Goal: Task Accomplishment & Management: Manage account settings

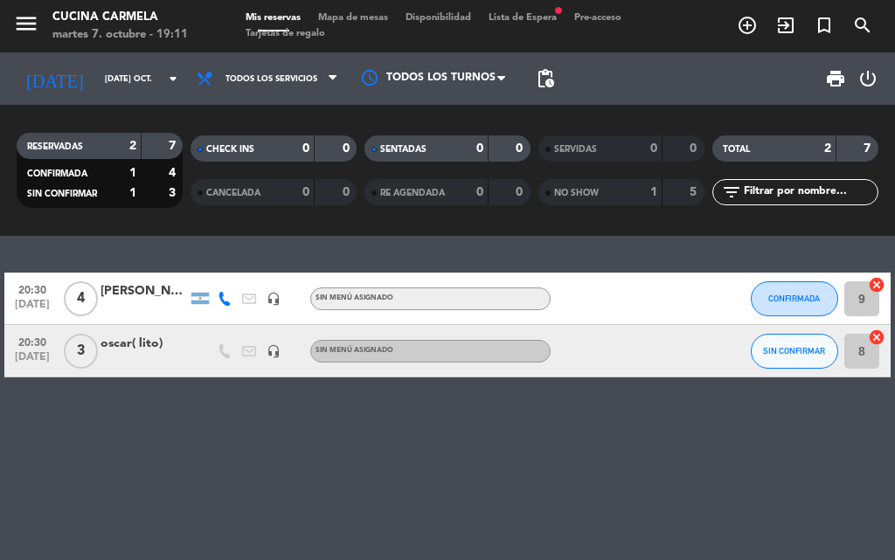
click at [611, 187] on div "NO SHOW" at bounding box center [582, 193] width 80 height 20
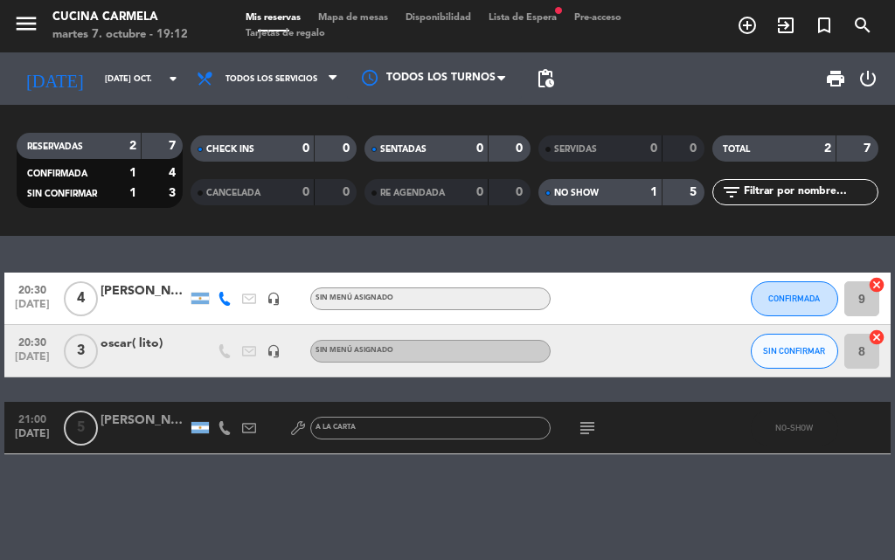
click at [613, 184] on div "NO SHOW" at bounding box center [582, 193] width 80 height 20
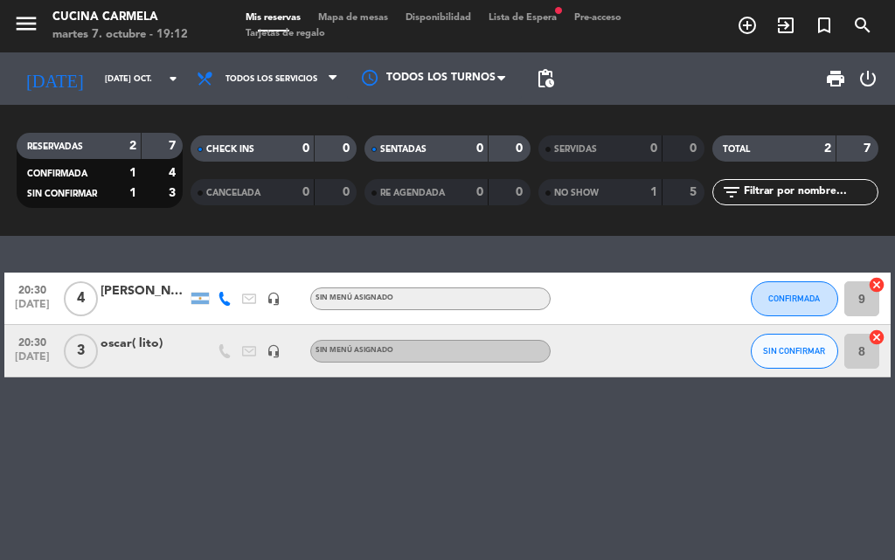
click at [613, 184] on div "NO SHOW" at bounding box center [582, 193] width 80 height 20
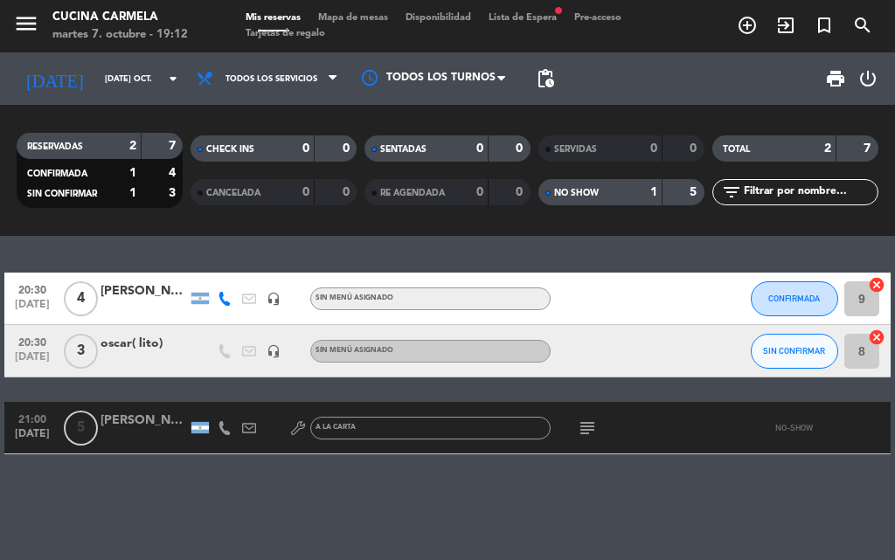
click at [111, 148] on div "2" at bounding box center [118, 146] width 35 height 20
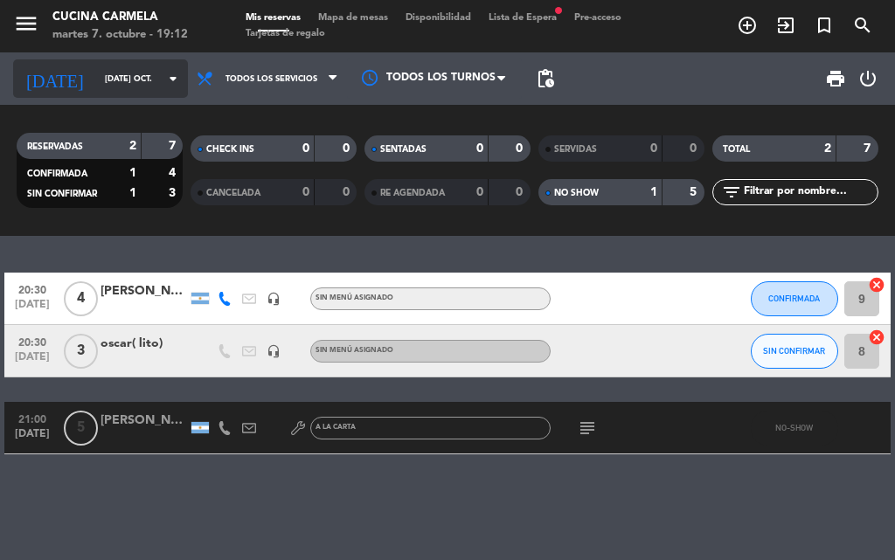
click at [129, 71] on input "[DATE] oct." at bounding box center [153, 79] width 114 height 27
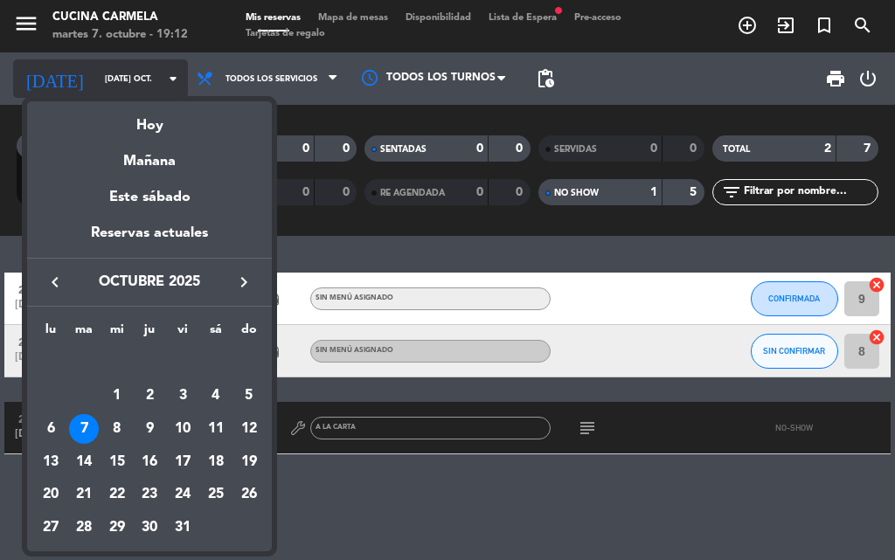
click at [129, 71] on div at bounding box center [447, 280] width 895 height 560
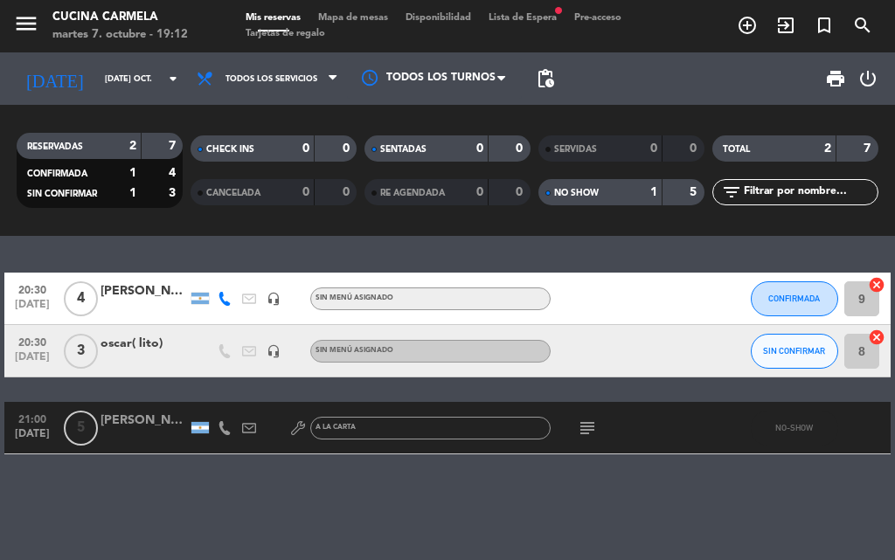
click at [546, 17] on span "Lista de Espera fiber_manual_record" at bounding box center [523, 18] width 86 height 10
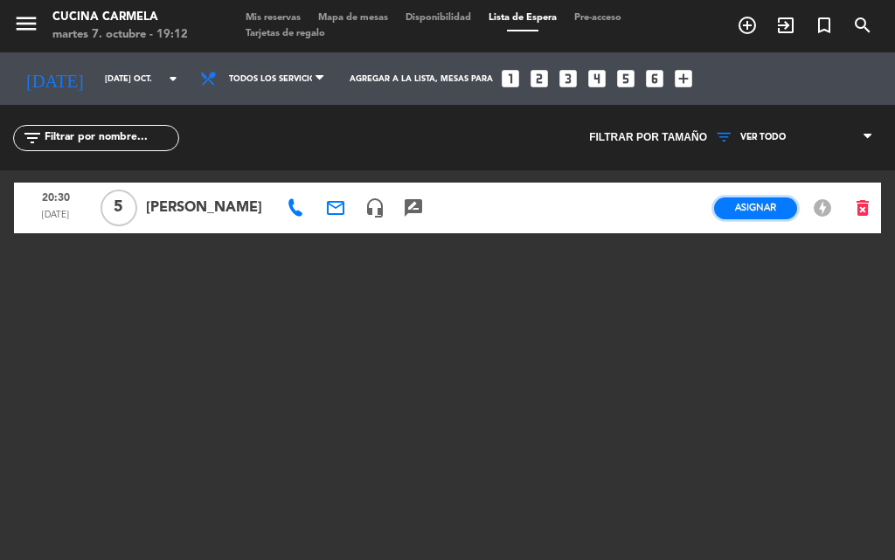
click at [754, 204] on span "Asignar" at bounding box center [755, 207] width 41 height 13
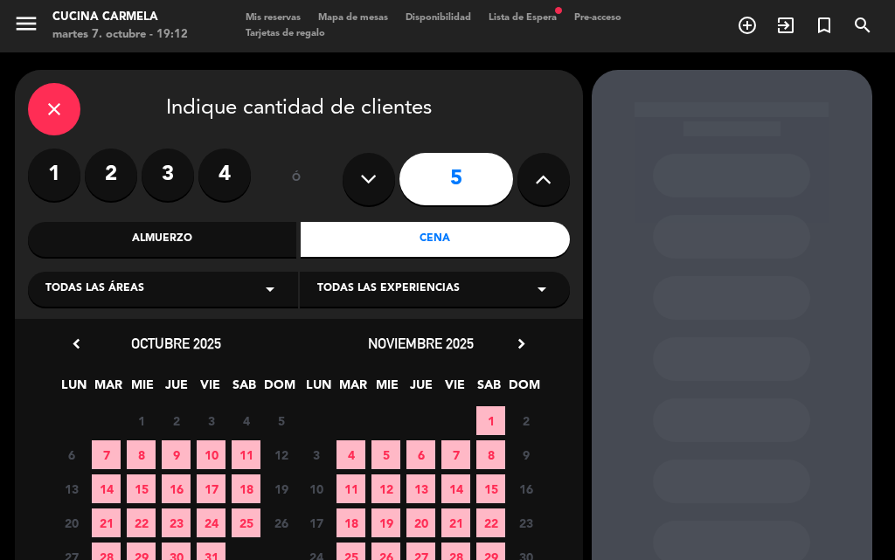
click at [113, 458] on span "7" at bounding box center [106, 454] width 29 height 29
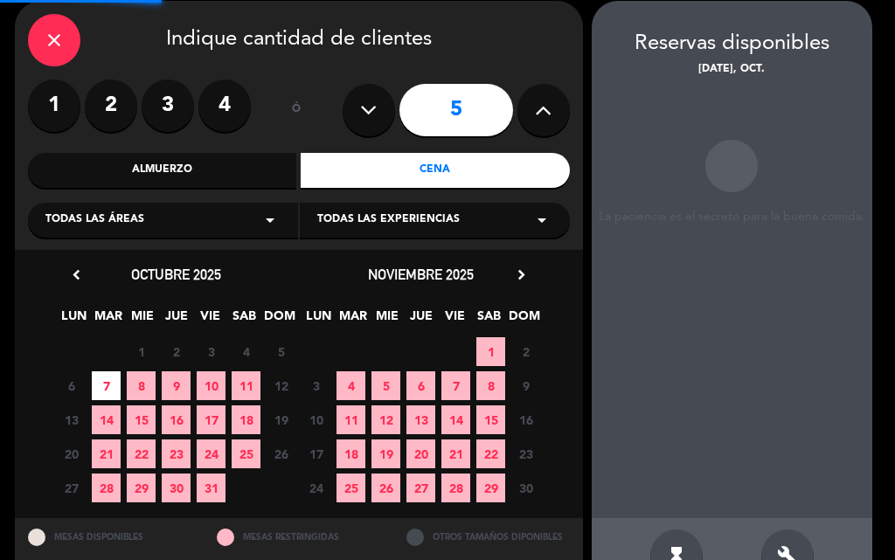
scroll to position [70, 0]
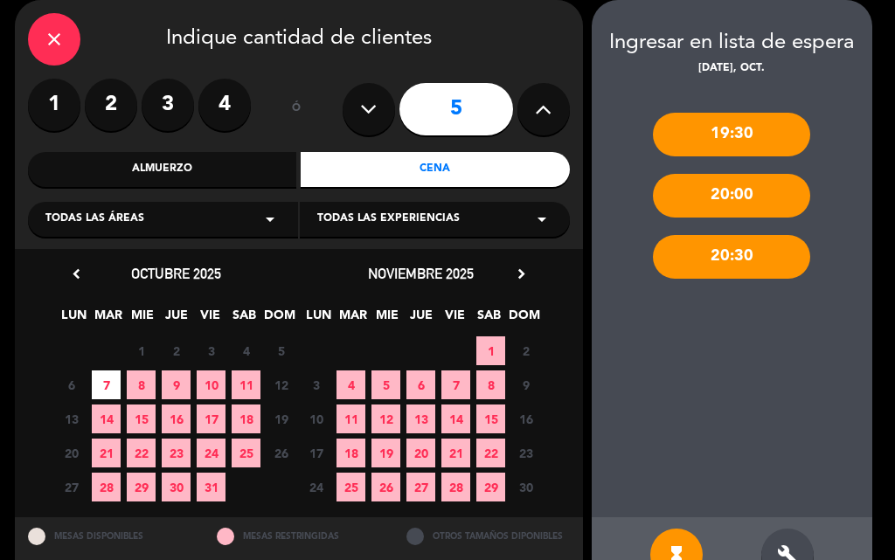
click at [741, 261] on div "20:30" at bounding box center [731, 257] width 157 height 44
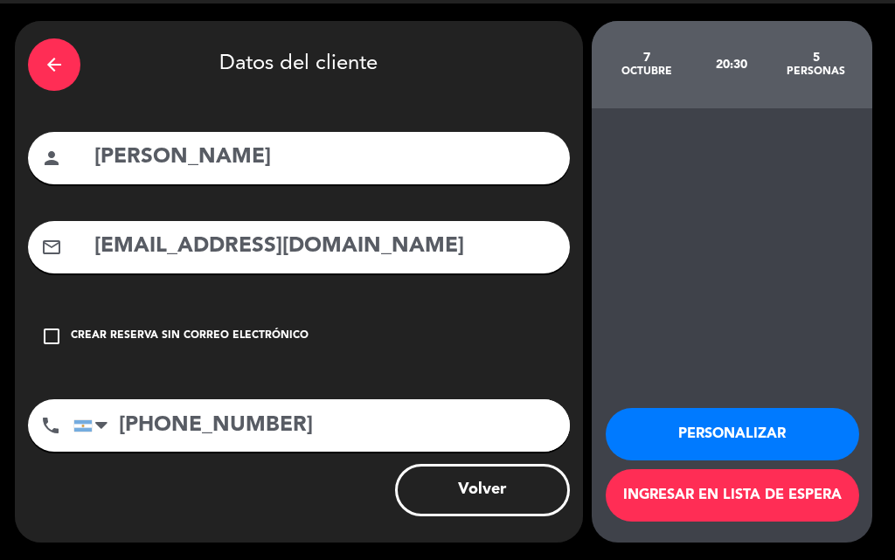
click at [58, 73] on icon "arrow_back" at bounding box center [54, 64] width 21 height 21
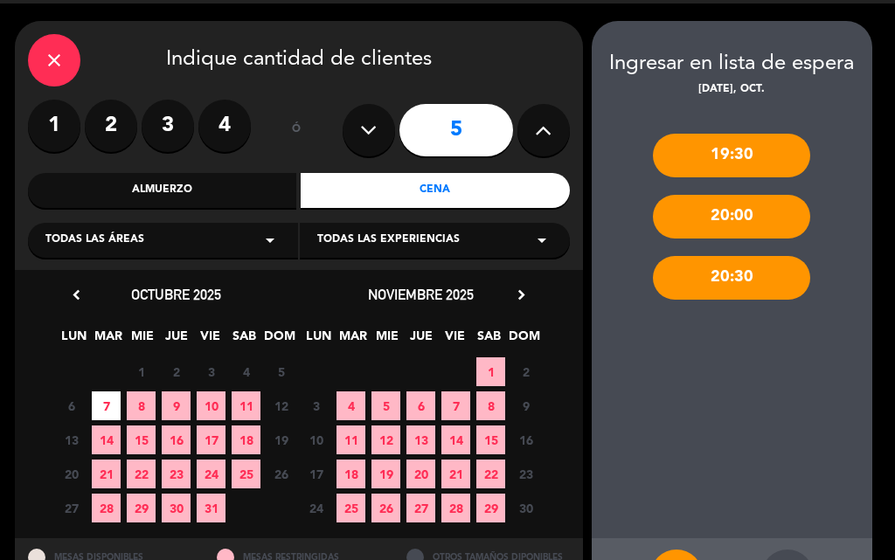
scroll to position [70, 0]
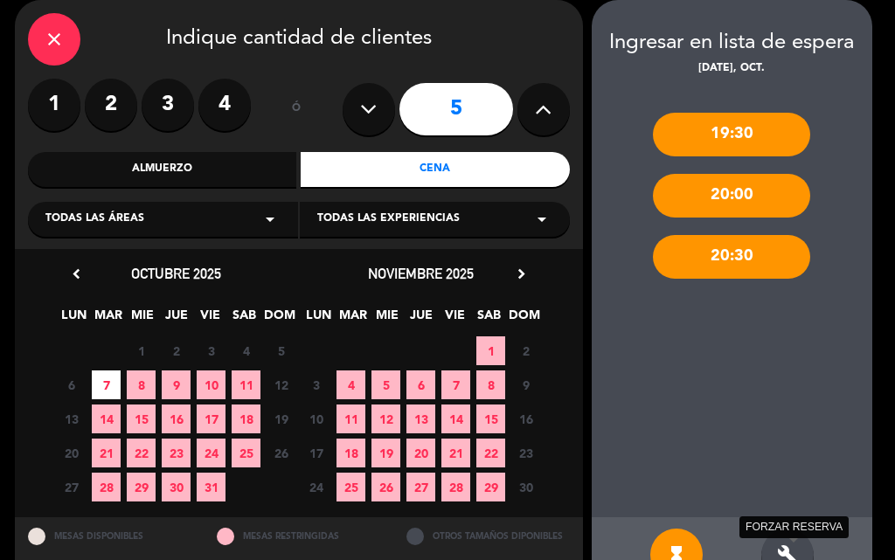
click at [796, 544] on icon "build" at bounding box center [787, 554] width 21 height 21
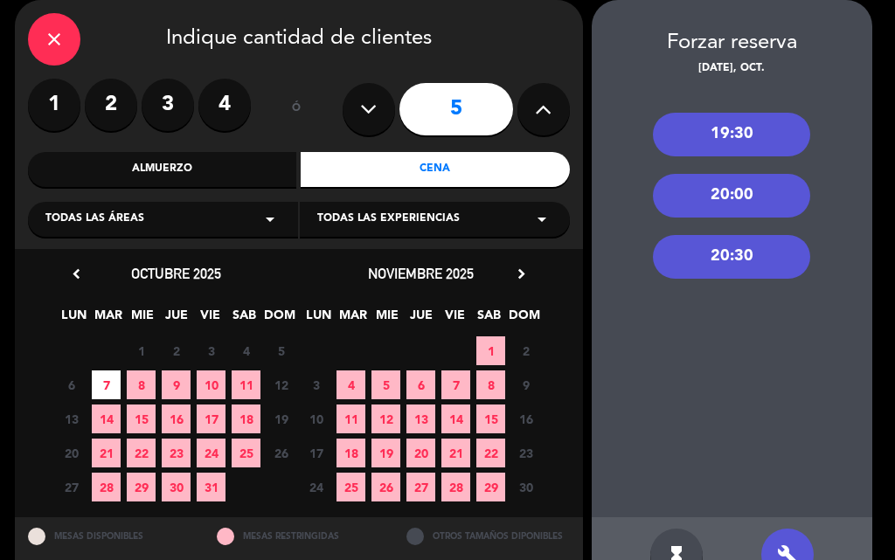
click at [731, 248] on div "20:30" at bounding box center [731, 257] width 157 height 44
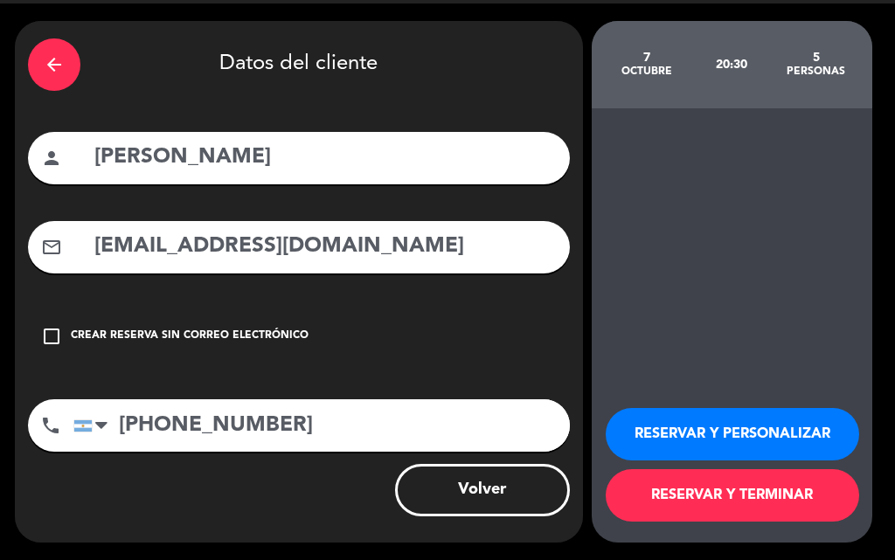
click at [739, 493] on button "RESERVAR Y TERMINAR" at bounding box center [731, 495] width 253 height 52
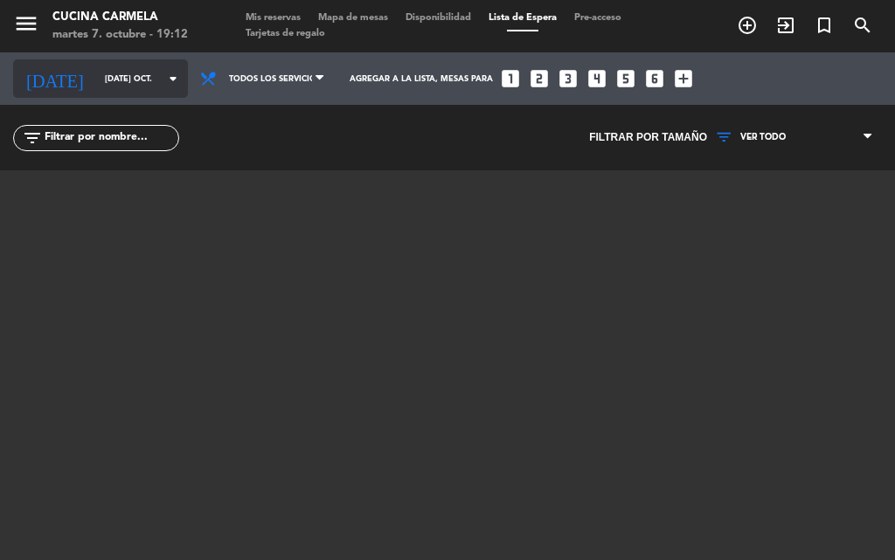
click at [96, 70] on input "[DATE] oct." at bounding box center [153, 79] width 114 height 27
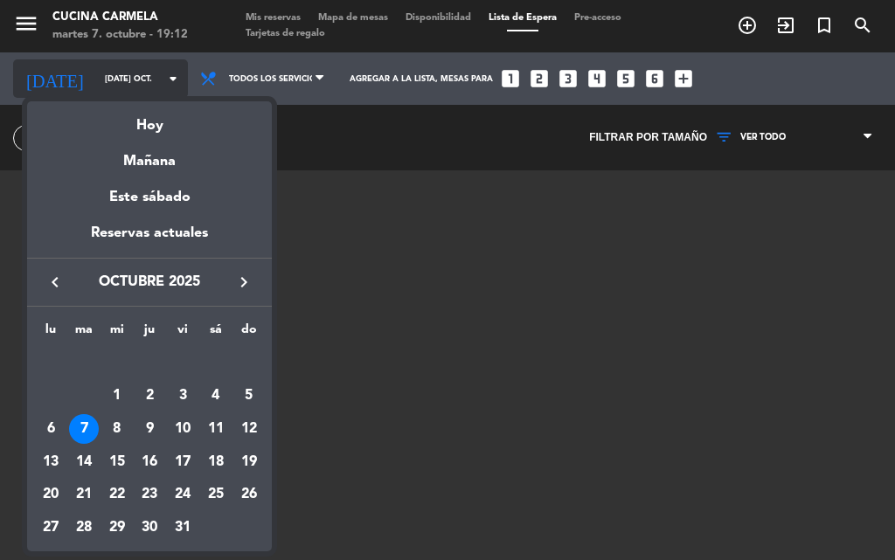
click at [80, 70] on div at bounding box center [447, 280] width 895 height 560
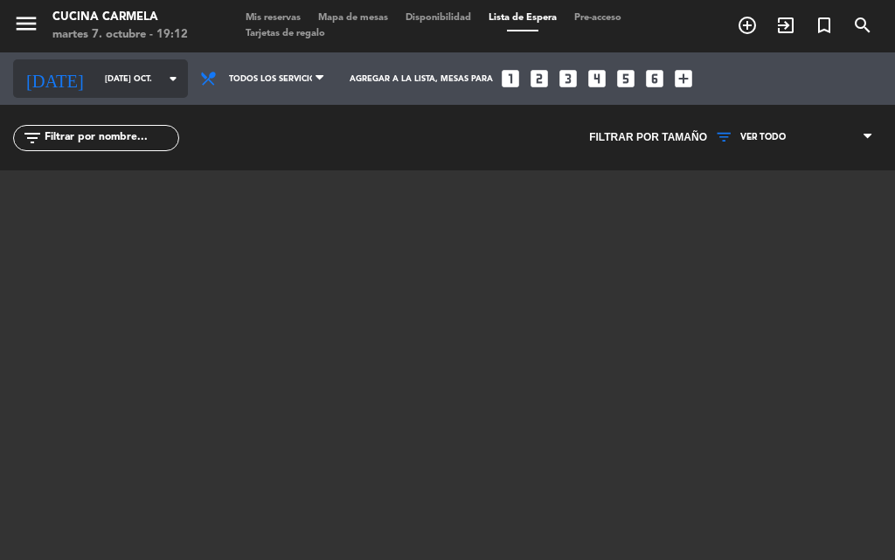
click at [96, 70] on input "[DATE] oct." at bounding box center [153, 79] width 114 height 27
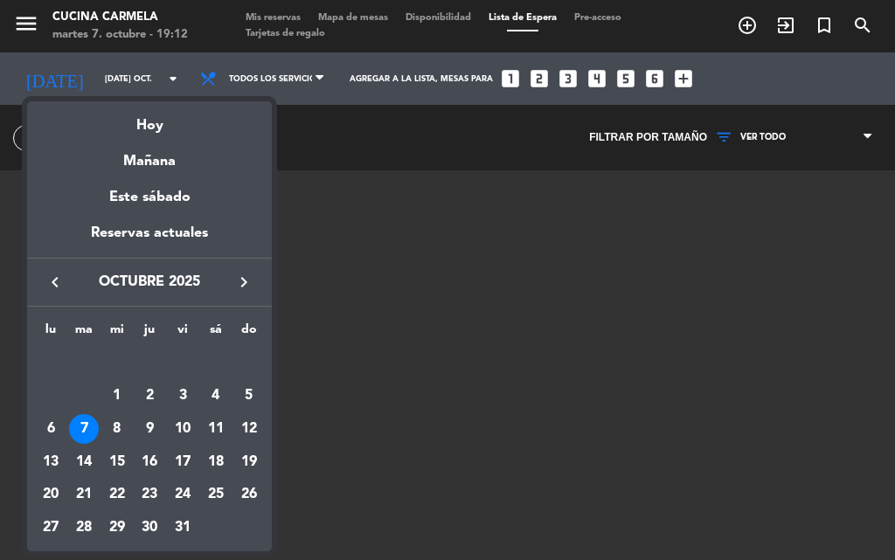
click at [84, 425] on div "7" at bounding box center [84, 429] width 30 height 30
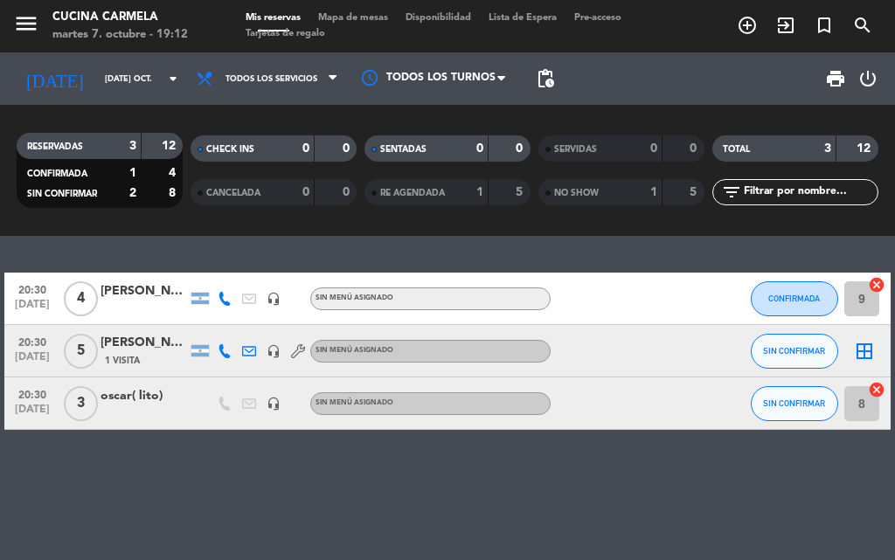
click at [633, 193] on div "1" at bounding box center [639, 193] width 35 height 20
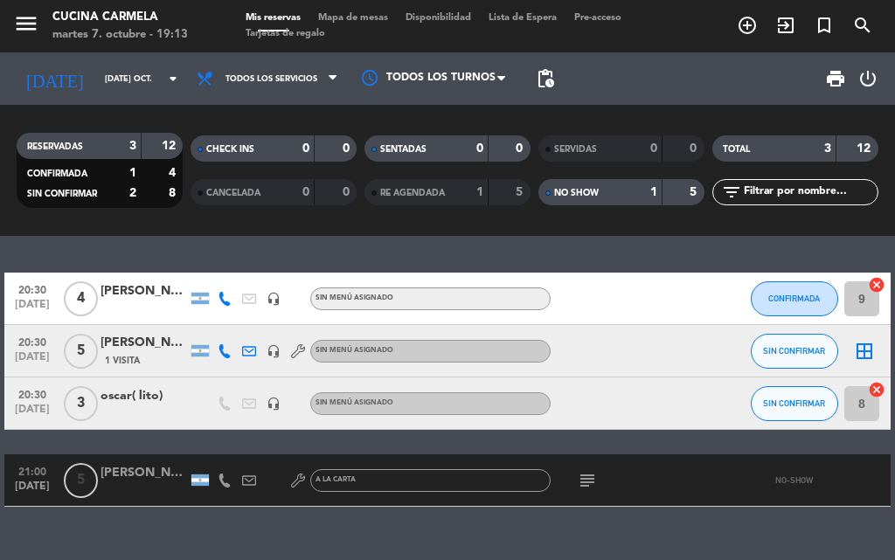
click at [433, 198] on div "RE AGENDADA" at bounding box center [409, 193] width 80 height 20
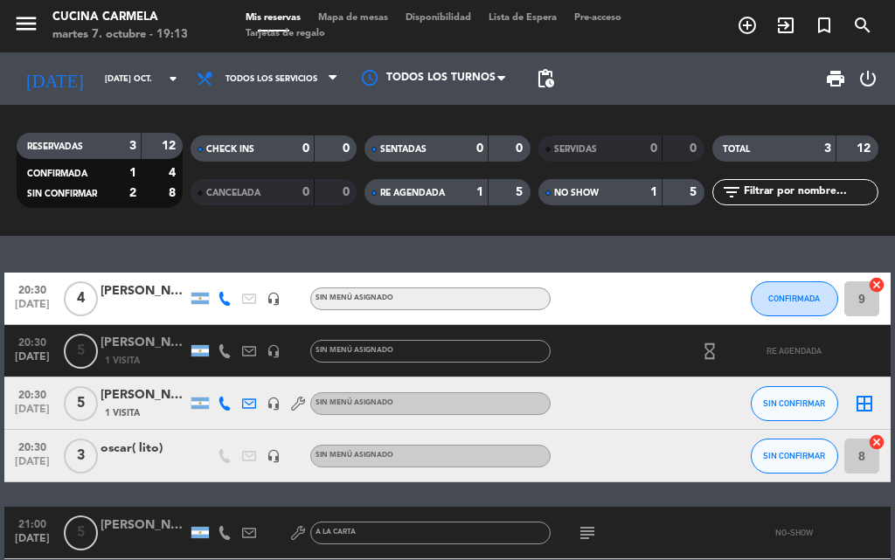
click at [114, 344] on div "[PERSON_NAME]" at bounding box center [143, 343] width 87 height 20
